Goal: Information Seeking & Learning: Learn about a topic

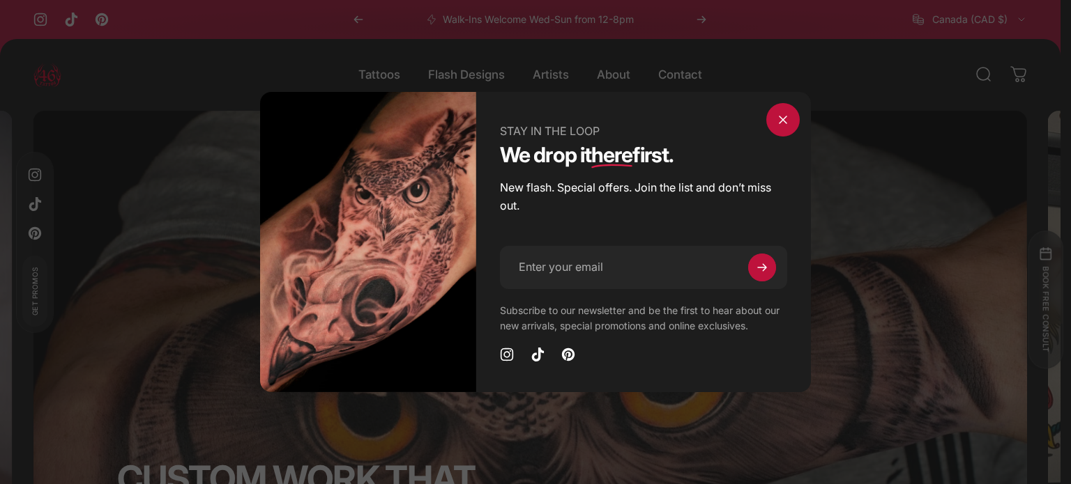
click at [797, 119] on span "Close" at bounding box center [783, 119] width 50 height 67
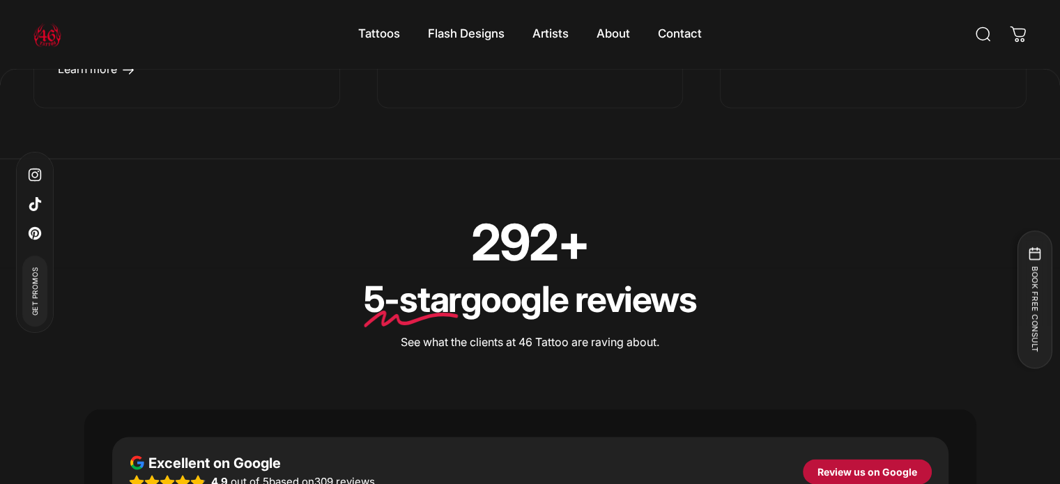
scroll to position [1934, 0]
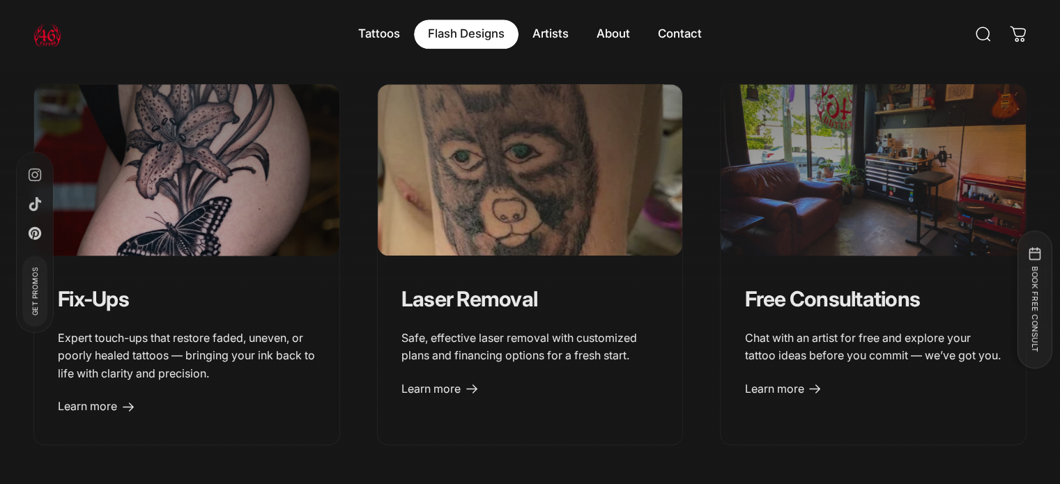
click at [459, 31] on magnet-element "Flash Designs Flash Designs" at bounding box center [466, 34] width 105 height 29
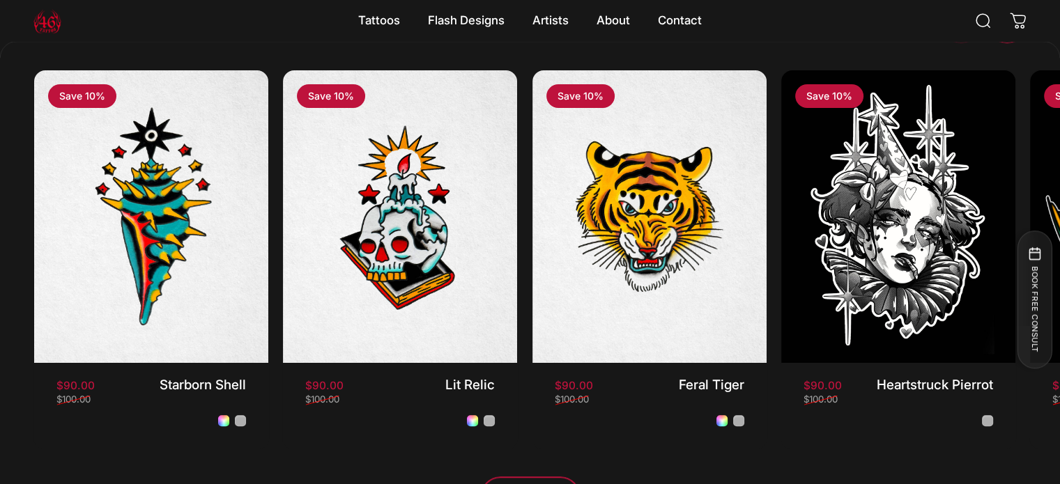
scroll to position [1130, 0]
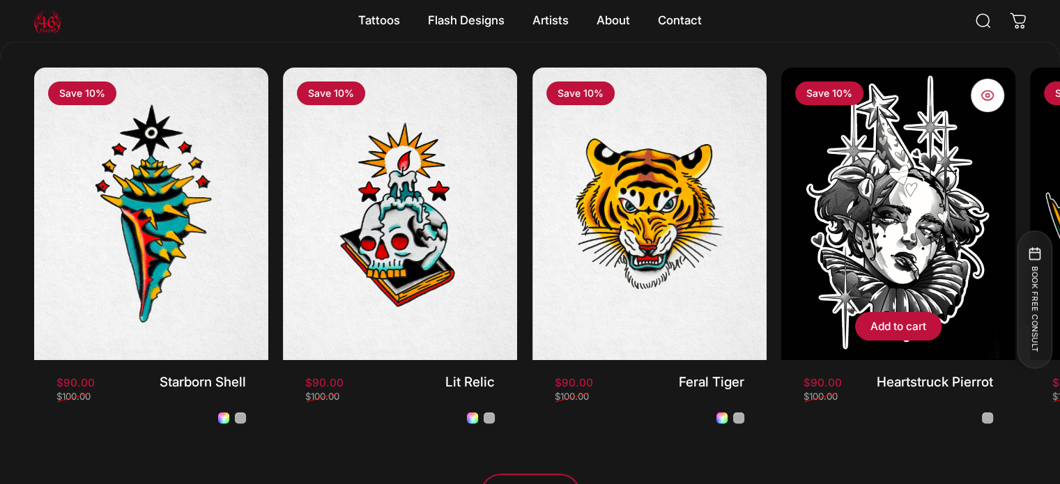
click at [896, 252] on img "Heartstruck Pierrot" at bounding box center [898, 214] width 246 height 307
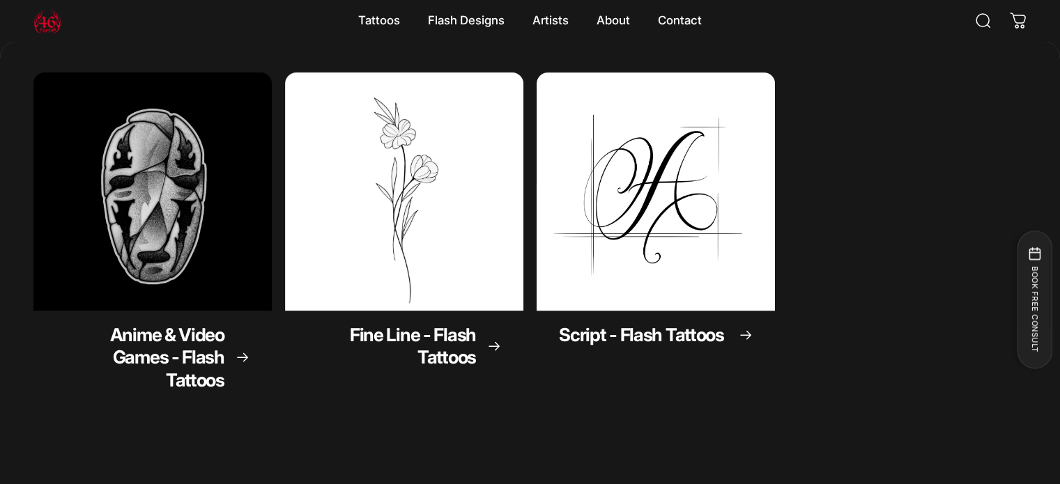
scroll to position [441, 0]
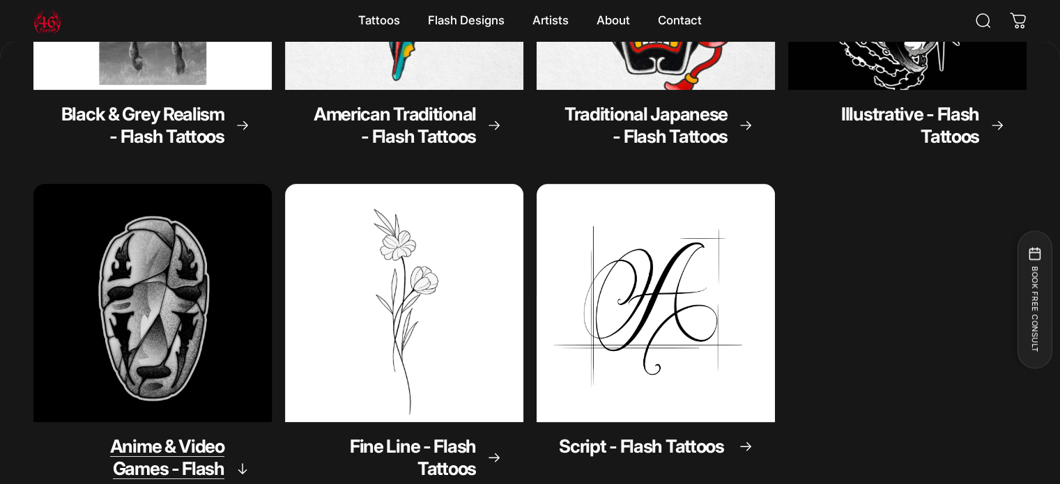
click at [215, 326] on img "Anime & Video Games - Flash Tattoos" at bounding box center [152, 303] width 250 height 250
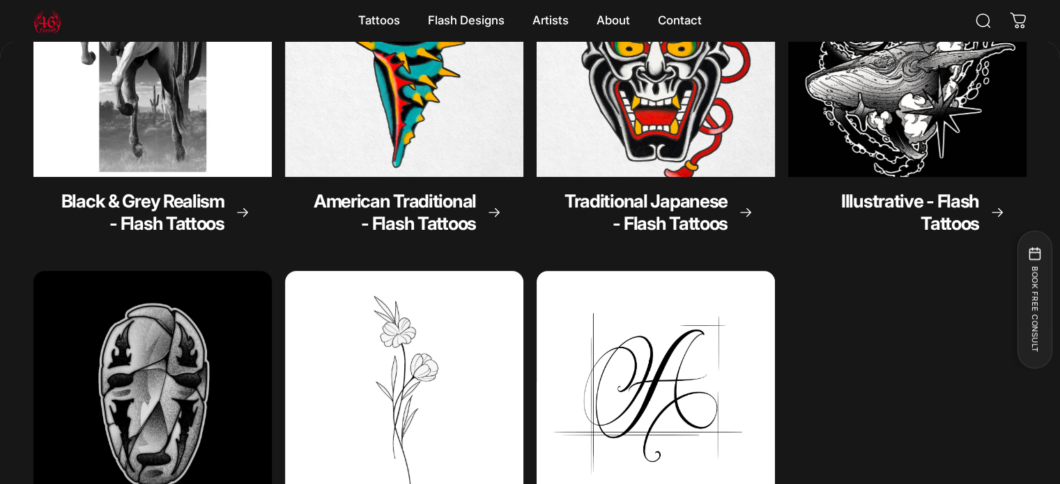
scroll to position [345, 0]
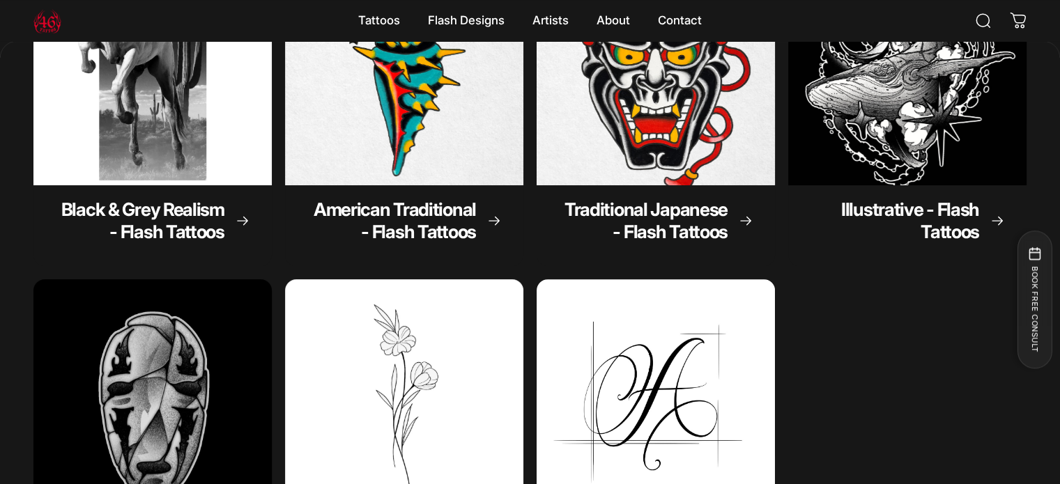
click at [165, 342] on img "Anime & Video Games - Flash Tattoos" at bounding box center [152, 398] width 250 height 250
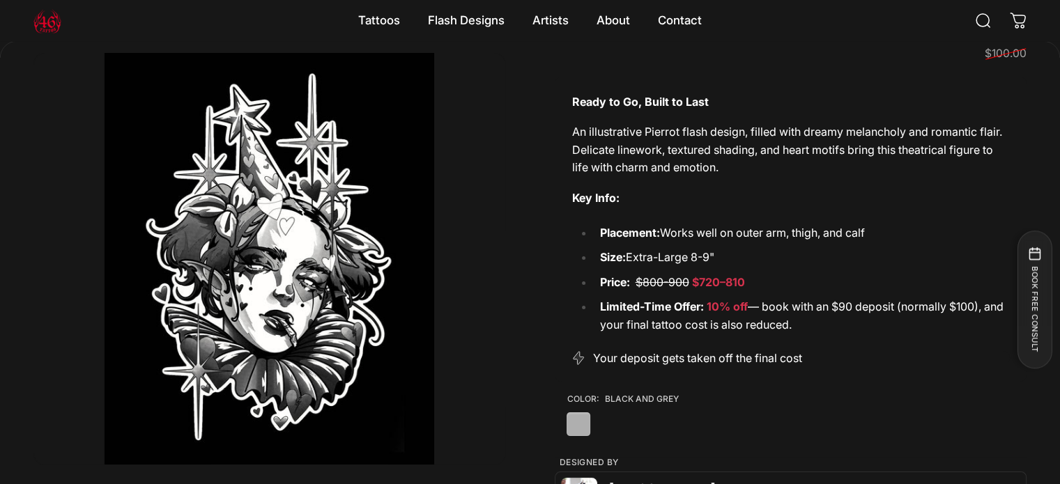
scroll to position [77, 0]
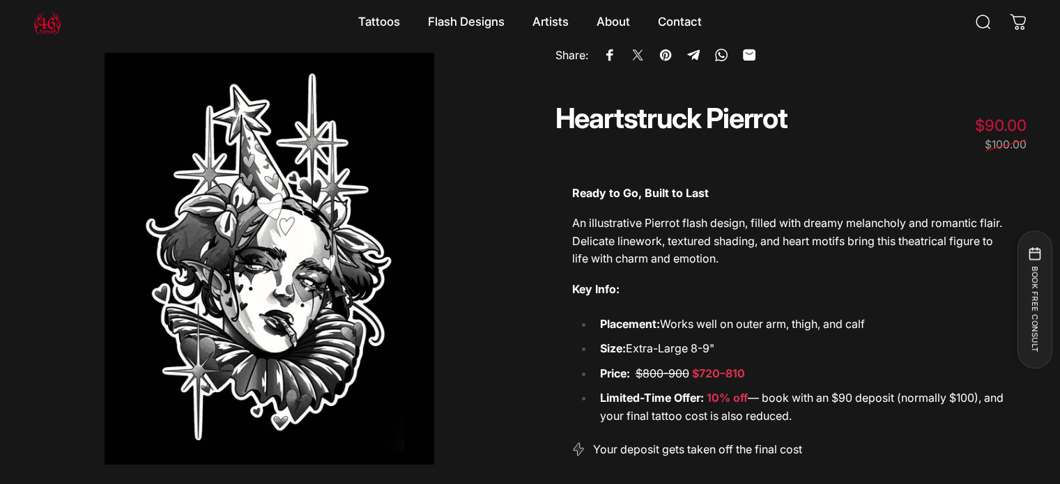
click at [349, 205] on button "Open media 1 in modal" at bounding box center [269, 259] width 472 height 412
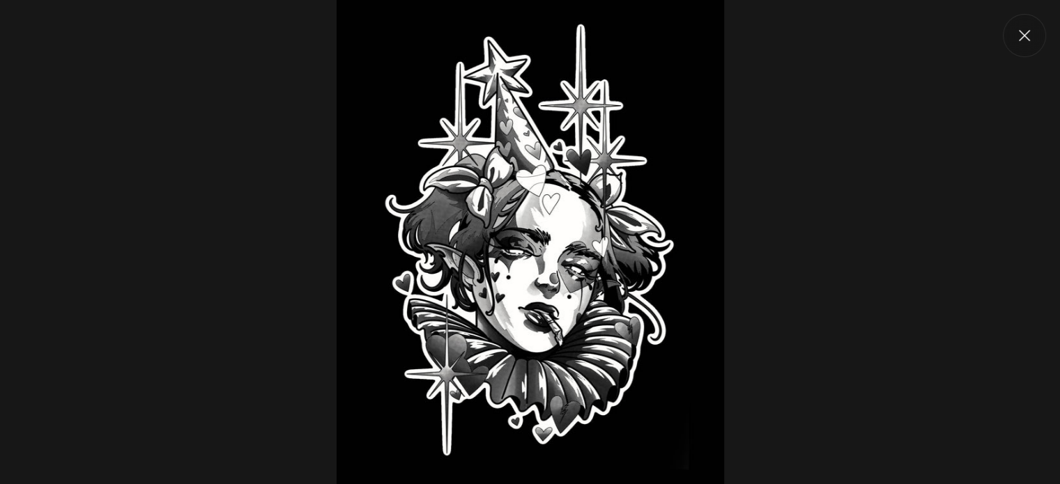
click at [1027, 38] on button "Close" at bounding box center [1024, 35] width 43 height 43
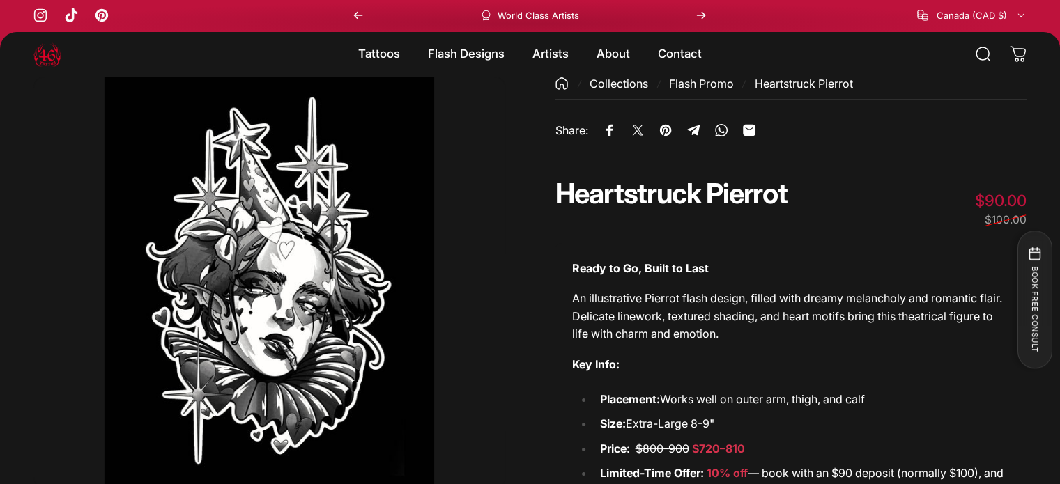
scroll to position [0, 0]
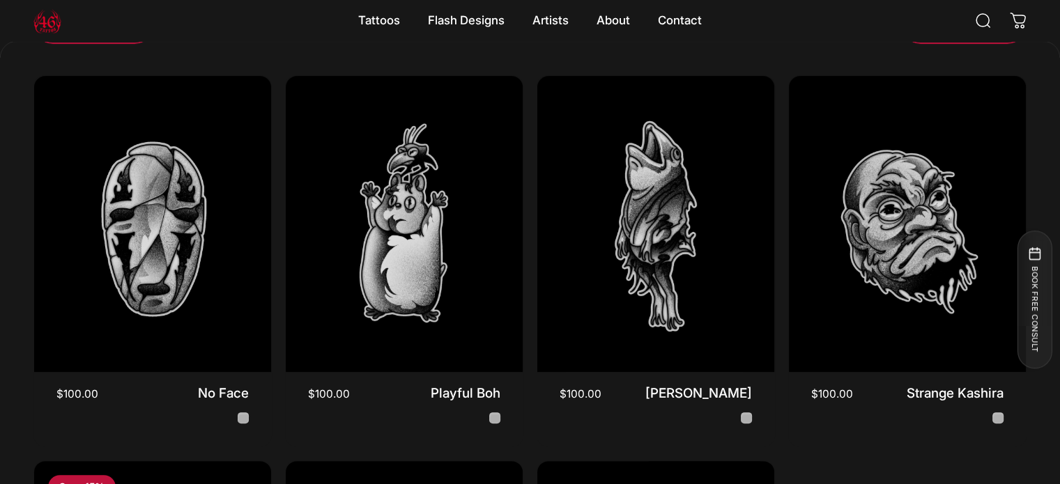
scroll to position [415, 0]
